Goal: Task Accomplishment & Management: Manage account settings

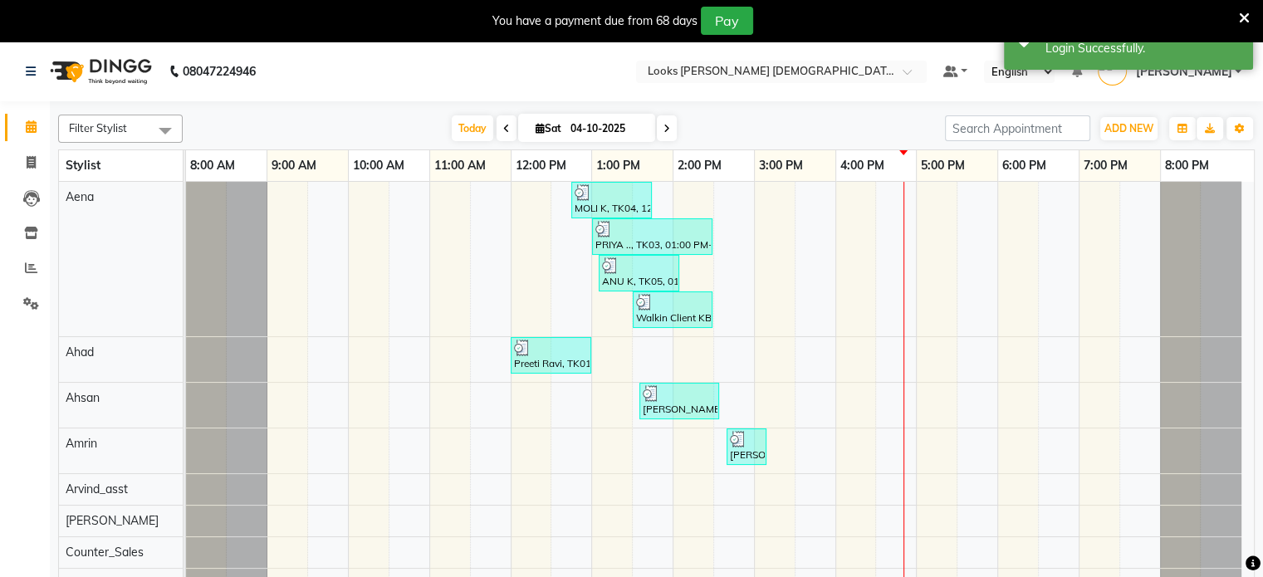
click at [1249, 17] on div "You have a payment due from 68 days Pay" at bounding box center [631, 21] width 1263 height 42
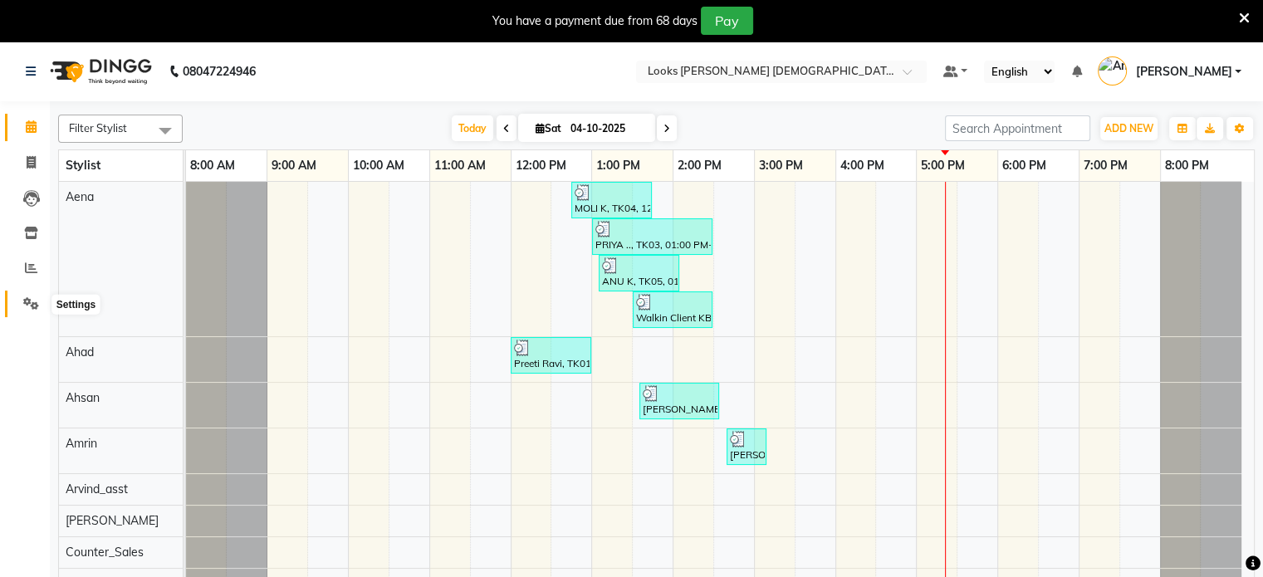
click at [31, 301] on icon at bounding box center [31, 303] width 16 height 12
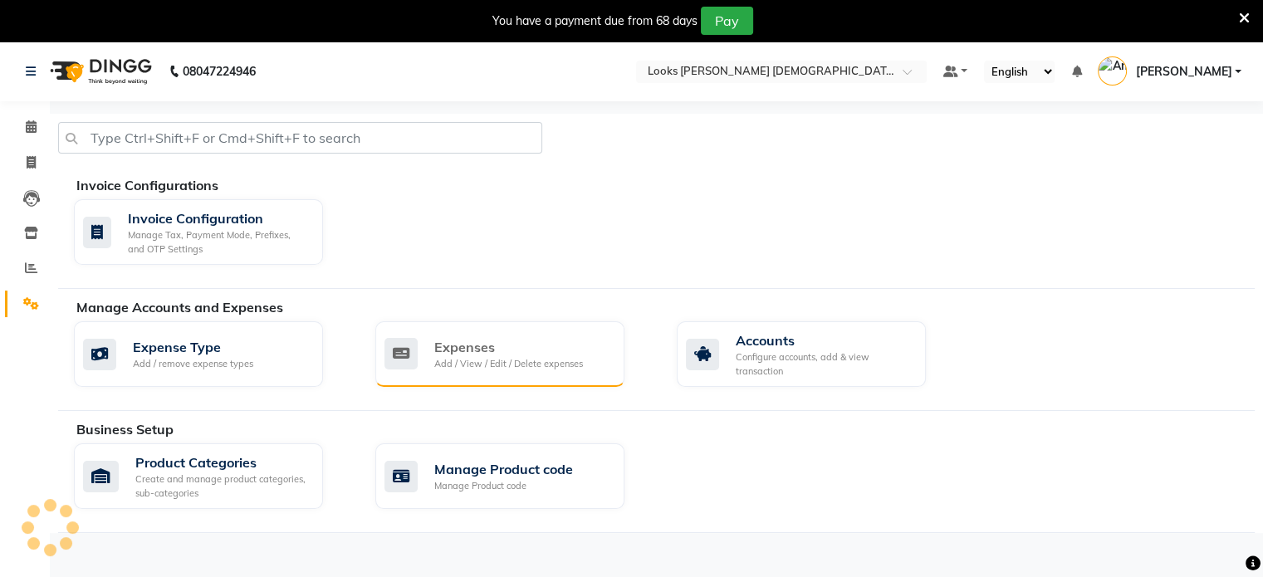
click at [507, 341] on div "Expenses" at bounding box center [508, 347] width 149 height 20
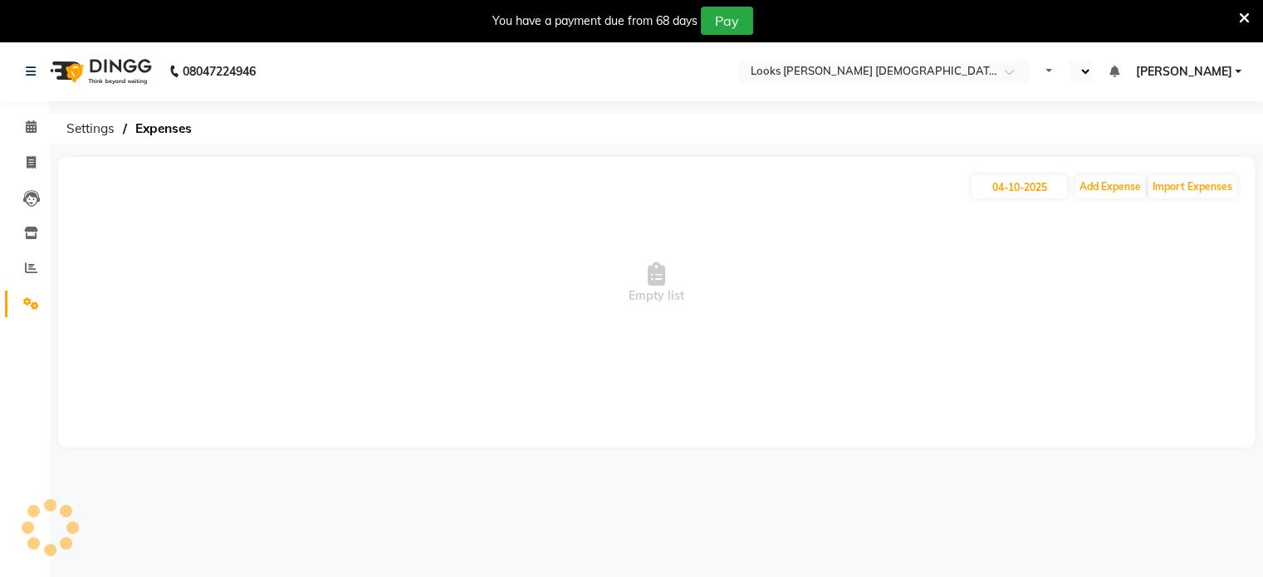
select select "en"
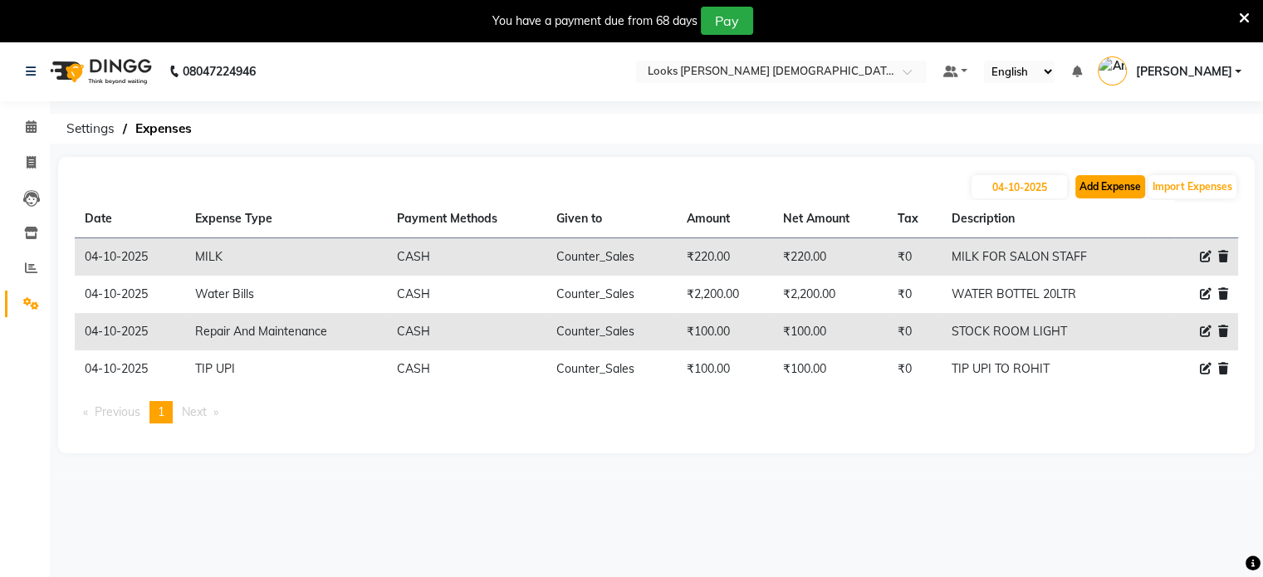
click at [1093, 188] on button "Add Expense" at bounding box center [1110, 186] width 70 height 23
select select "1"
select select "7940"
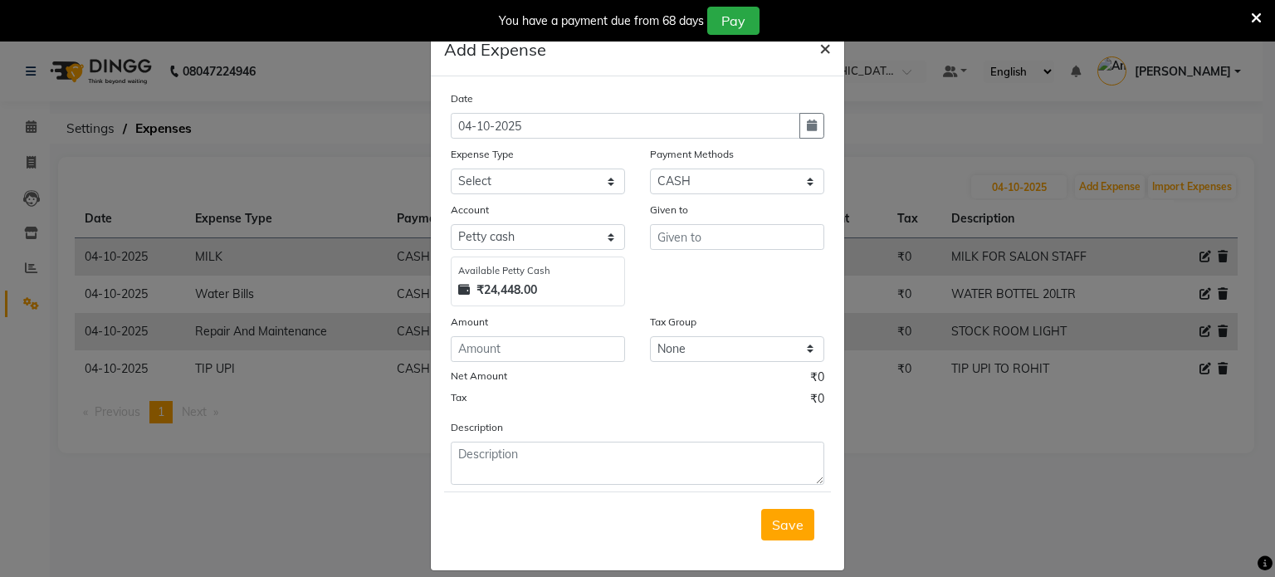
click at [823, 52] on span "×" at bounding box center [826, 47] width 12 height 25
